Goal: Information Seeking & Learning: Learn about a topic

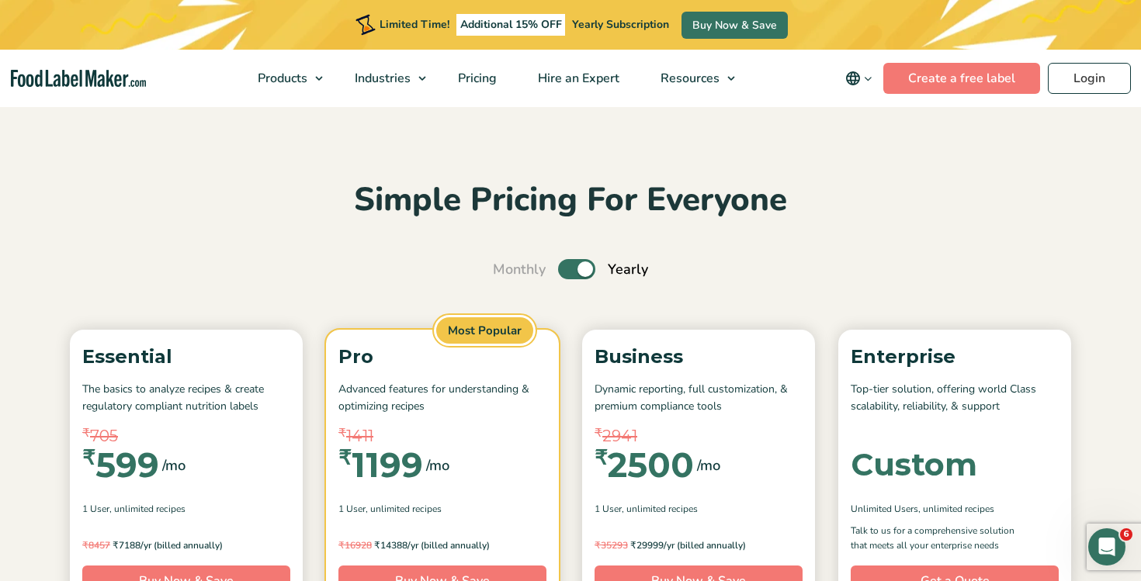
click at [123, 72] on img "main navigation" at bounding box center [78, 79] width 135 height 18
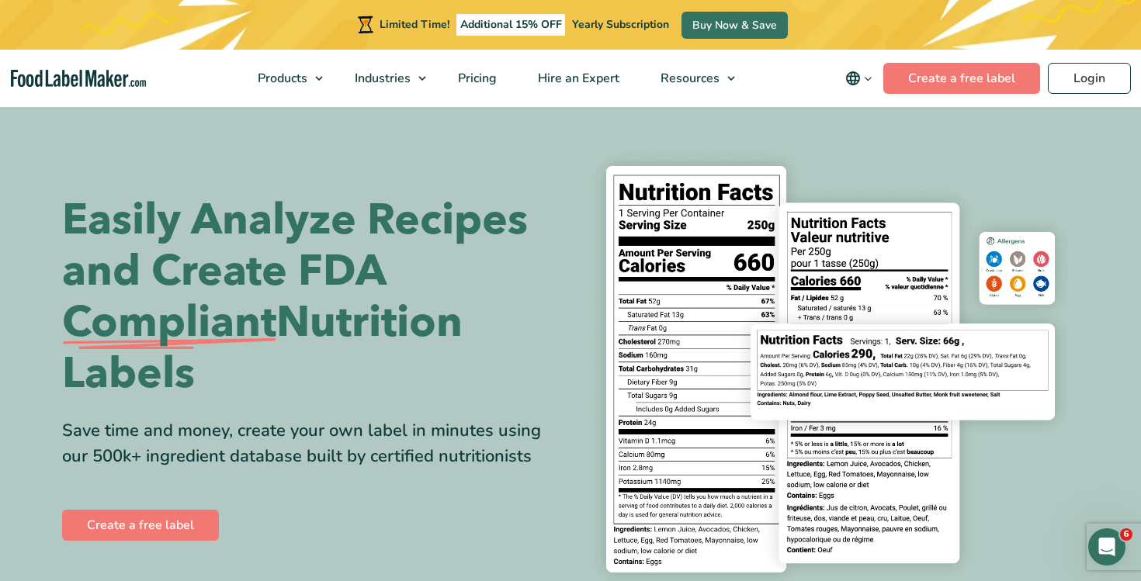
click at [868, 80] on icon "main navigation" at bounding box center [868, 79] width 12 height 12
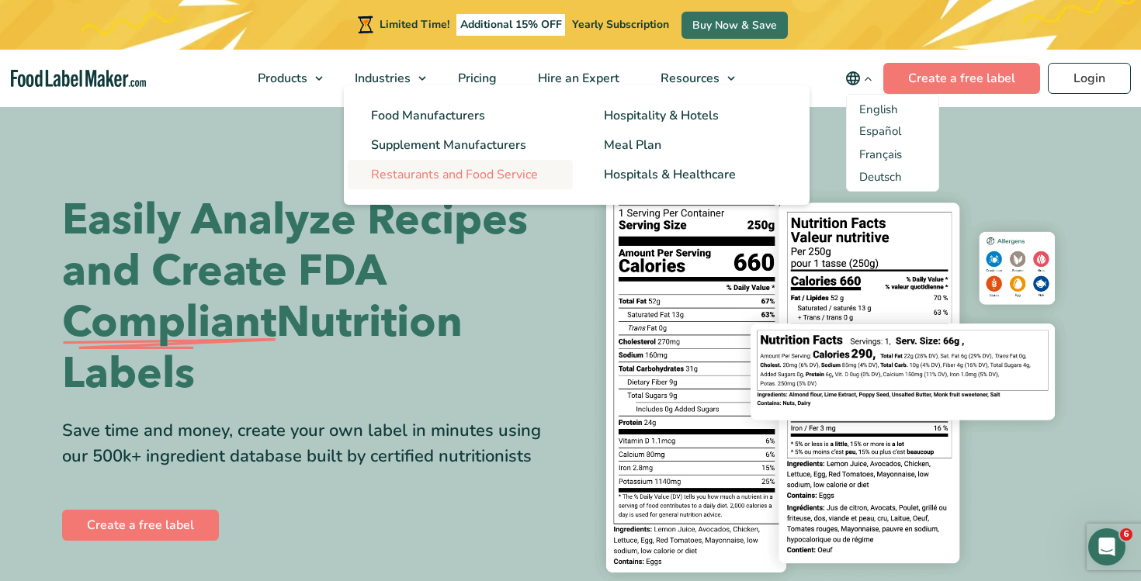
click at [525, 182] on span "Restaurants and Food Service" at bounding box center [454, 174] width 167 height 17
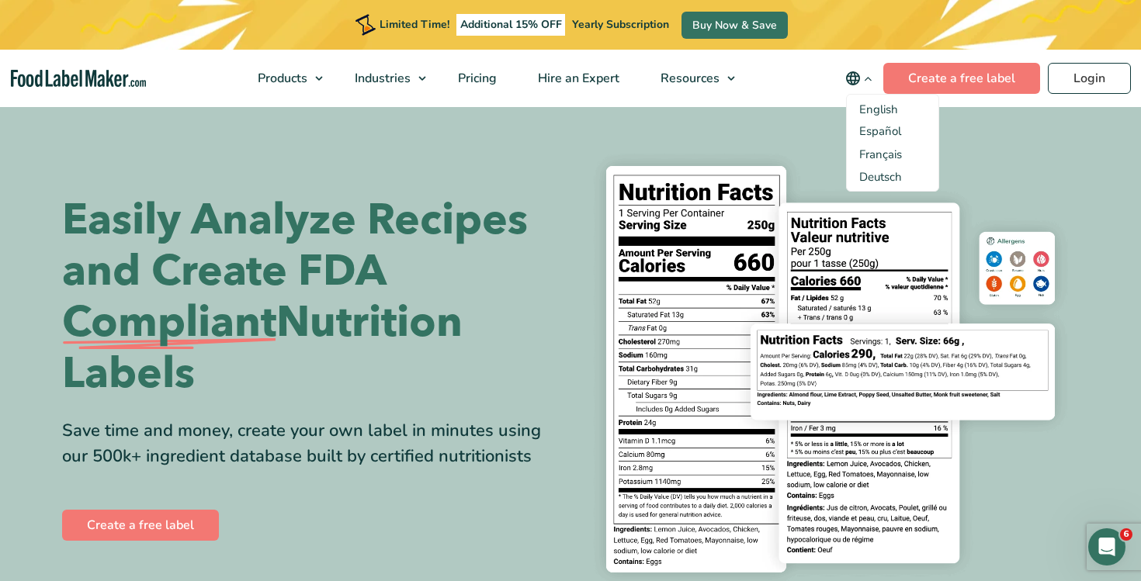
click at [533, 238] on h1 "Easily Analyze Recipes and Create FDA Compliant Nutrition Labels" at bounding box center [310, 297] width 497 height 205
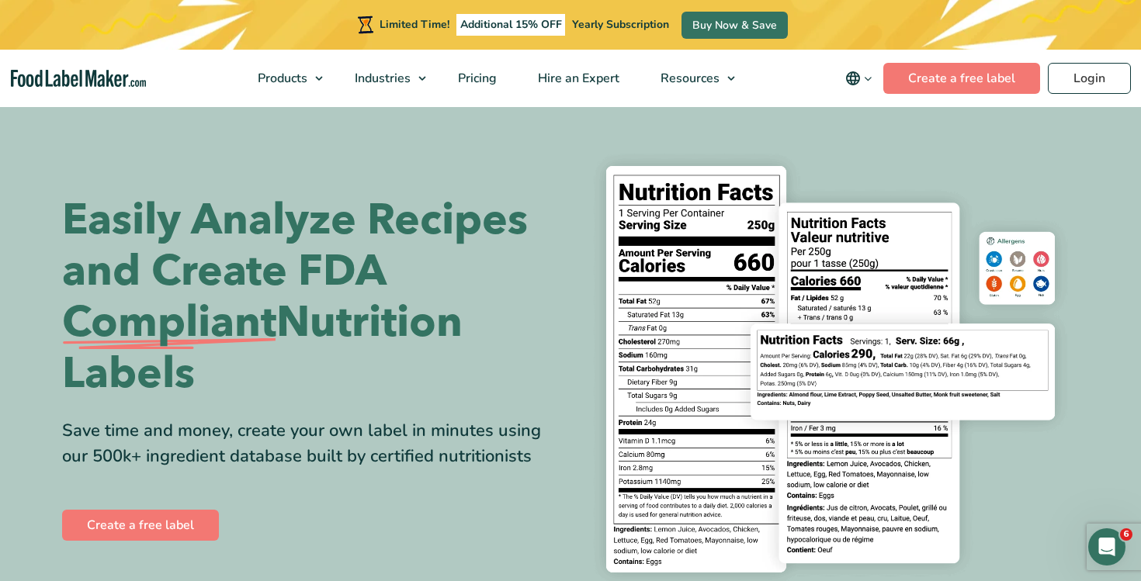
click at [871, 77] on icon "main navigation" at bounding box center [868, 79] width 12 height 12
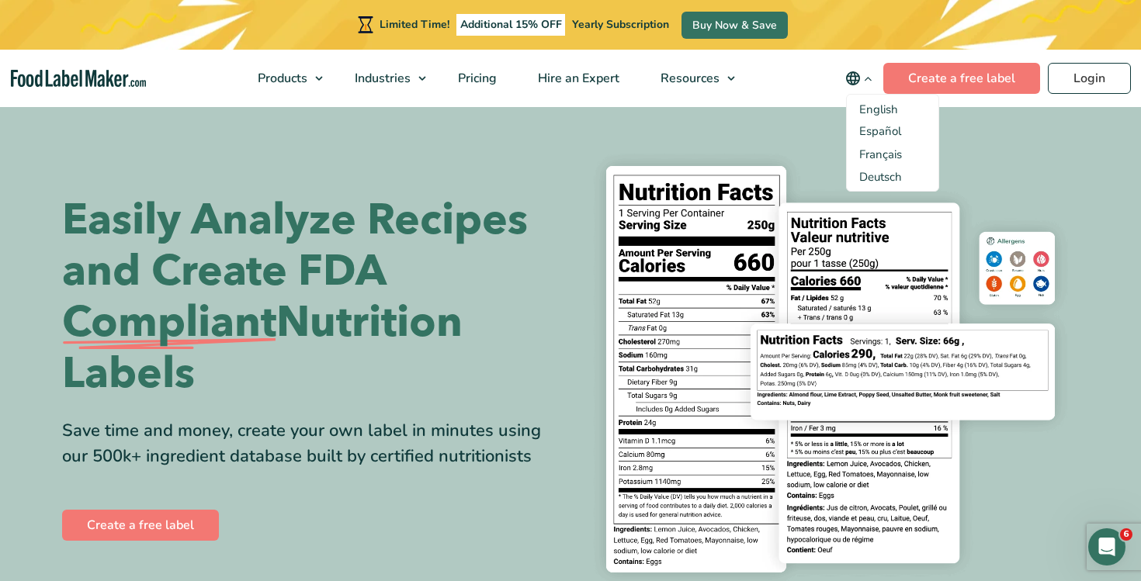
click at [820, 156] on img at bounding box center [830, 369] width 497 height 455
click at [810, 129] on section "Easily Analyze Recipes and Create FDA Compliant Nutrition Labels Save time and …" at bounding box center [570, 369] width 1141 height 529
click at [799, 115] on section "Easily Analyze Recipes and Create FDA Compliant Nutrition Labels Save time and …" at bounding box center [570, 369] width 1141 height 529
click at [823, 151] on img at bounding box center [830, 369] width 497 height 455
click at [1023, 133] on section "Easily Analyze Recipes and Create FDA Compliant Nutrition Labels Save time and …" at bounding box center [570, 369] width 1141 height 529
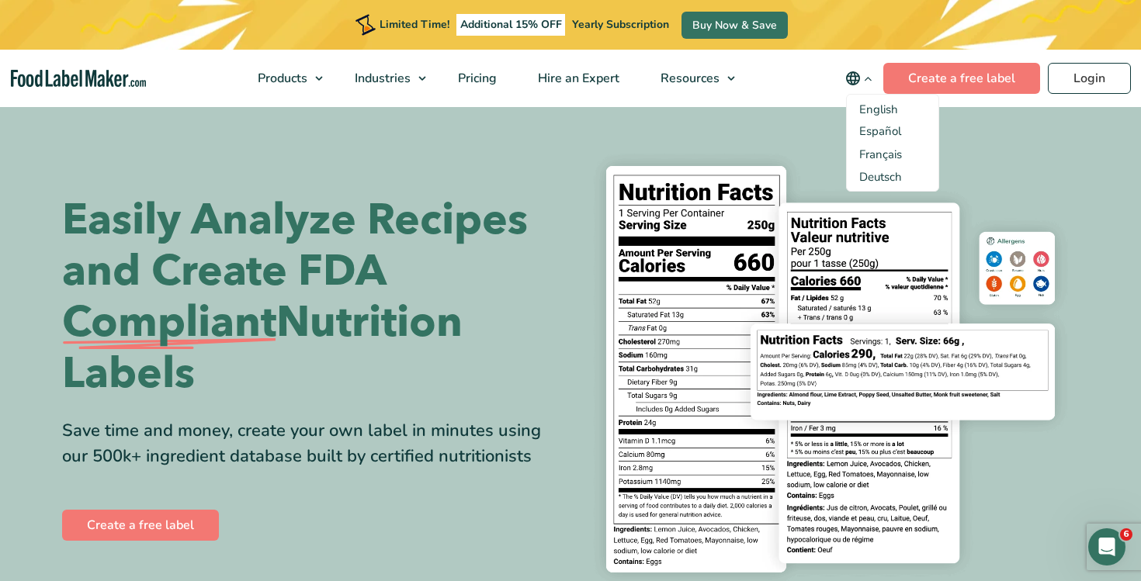
click at [873, 75] on icon "main navigation" at bounding box center [868, 79] width 12 height 12
